Goal: Information Seeking & Learning: Learn about a topic

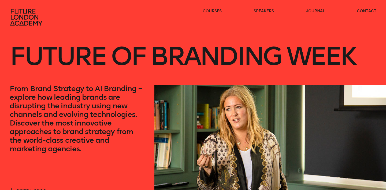
click at [70, 101] on p "From Brand Strategy to AI Branding – explore how leading brands are disrupting …" at bounding box center [77, 118] width 135 height 69
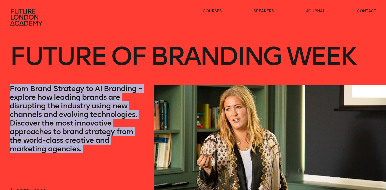
click at [70, 101] on p "From Brand Strategy to AI Branding – explore how leading brands are disrupting …" at bounding box center [77, 118] width 135 height 69
copy p "From Brand Strategy to AI Branding – explore how leading brands are disrupting …"
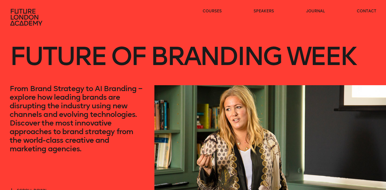
click at [114, 115] on p "From Brand Strategy to AI Branding – explore how leading brands are disrupting …" at bounding box center [77, 118] width 135 height 69
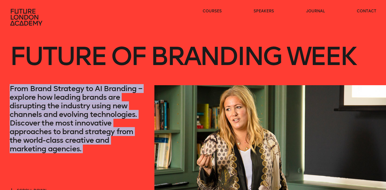
click at [114, 115] on p "From Brand Strategy to AI Branding – explore how leading brands are disrupting …" at bounding box center [77, 118] width 135 height 69
copy p "From Brand Strategy to AI Branding – explore how leading brands are disrupting …"
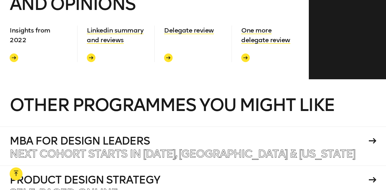
scroll to position [1860, 0]
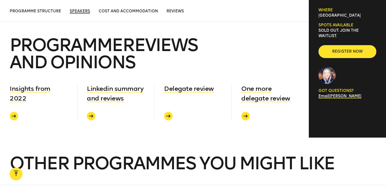
click at [80, 9] on span "Speakers" at bounding box center [80, 11] width 20 height 5
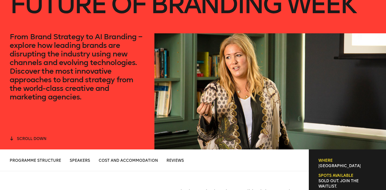
scroll to position [0, 0]
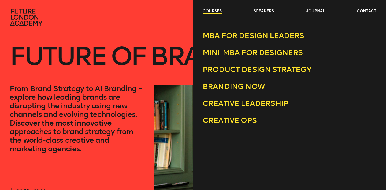
click at [214, 10] on link "courses" at bounding box center [212, 11] width 19 height 5
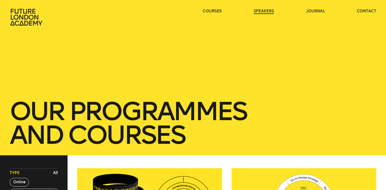
click at [263, 10] on link "speakers" at bounding box center [264, 11] width 20 height 5
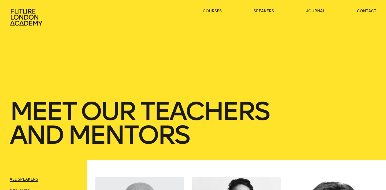
click at [361, 14] on ul "courses speakers journal contact" at bounding box center [290, 17] width 174 height 17
click at [365, 11] on link "contact" at bounding box center [367, 11] width 20 height 5
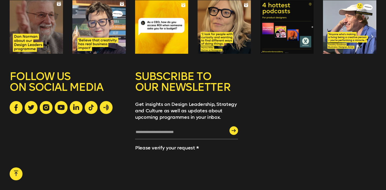
scroll to position [623, 0]
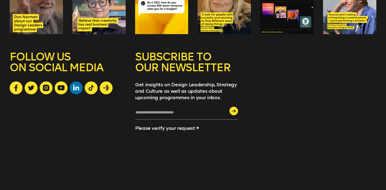
click at [77, 87] on icon at bounding box center [76, 87] width 6 height 6
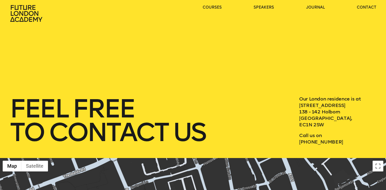
scroll to position [0, 0]
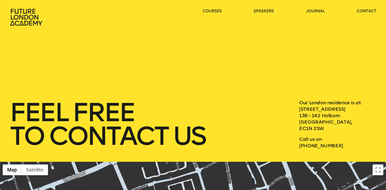
click at [35, 21] on icon at bounding box center [27, 17] width 34 height 17
